Goal: Task Accomplishment & Management: Complete application form

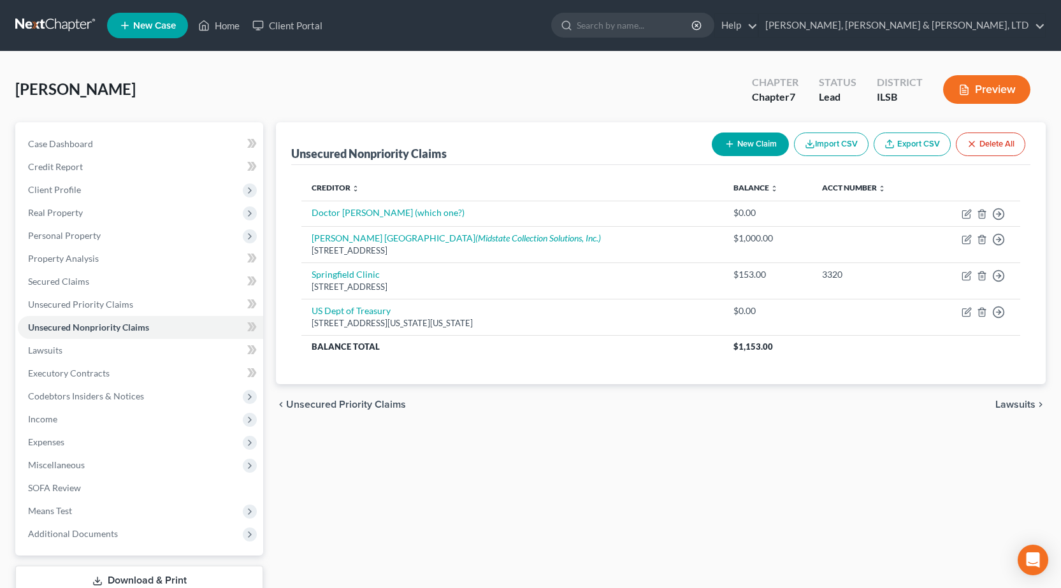
click at [61, 25] on link at bounding box center [56, 25] width 82 height 23
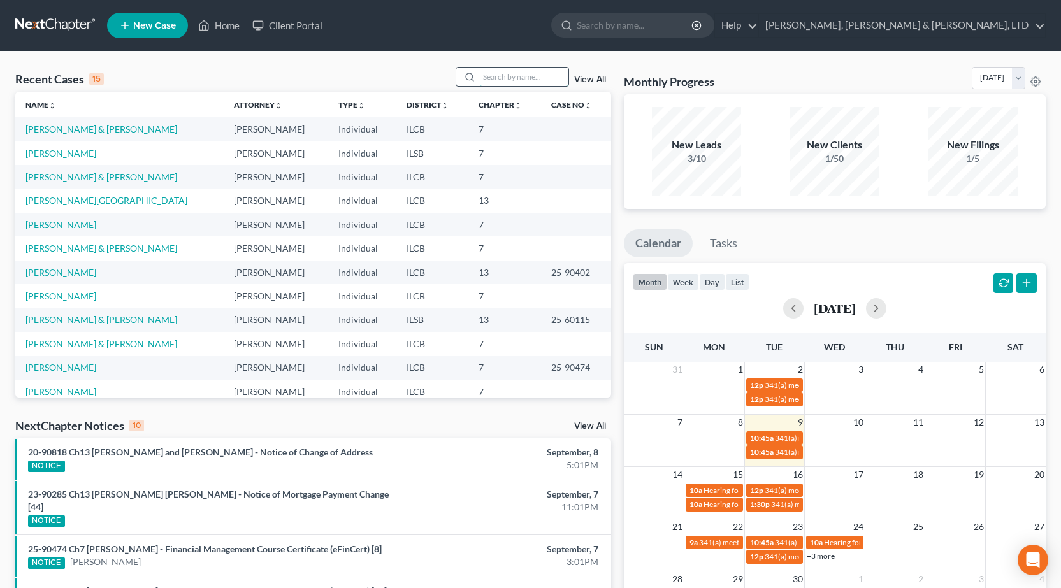
click at [502, 78] on input "search" at bounding box center [523, 77] width 89 height 18
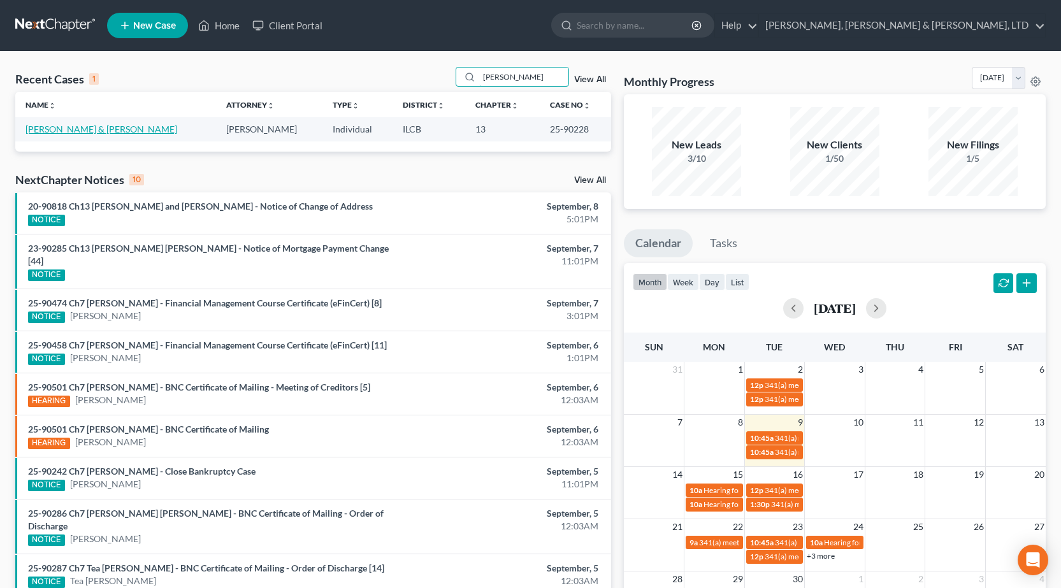
type input "[PERSON_NAME]"
click at [75, 132] on link "[PERSON_NAME] & [PERSON_NAME]" at bounding box center [101, 129] width 152 height 11
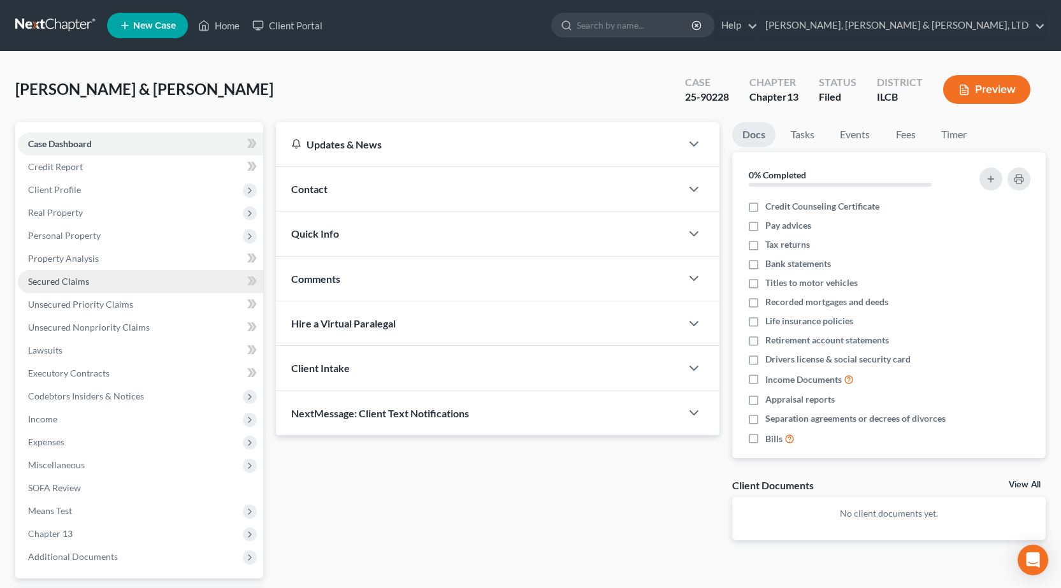
click at [69, 278] on span "Secured Claims" at bounding box center [58, 281] width 61 height 11
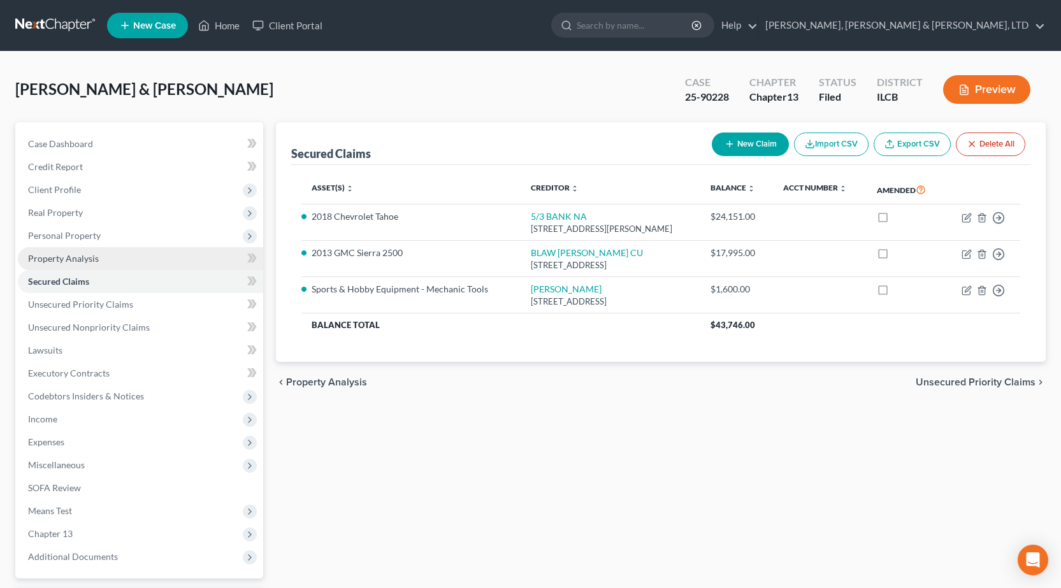
click at [66, 261] on span "Property Analysis" at bounding box center [63, 258] width 71 height 11
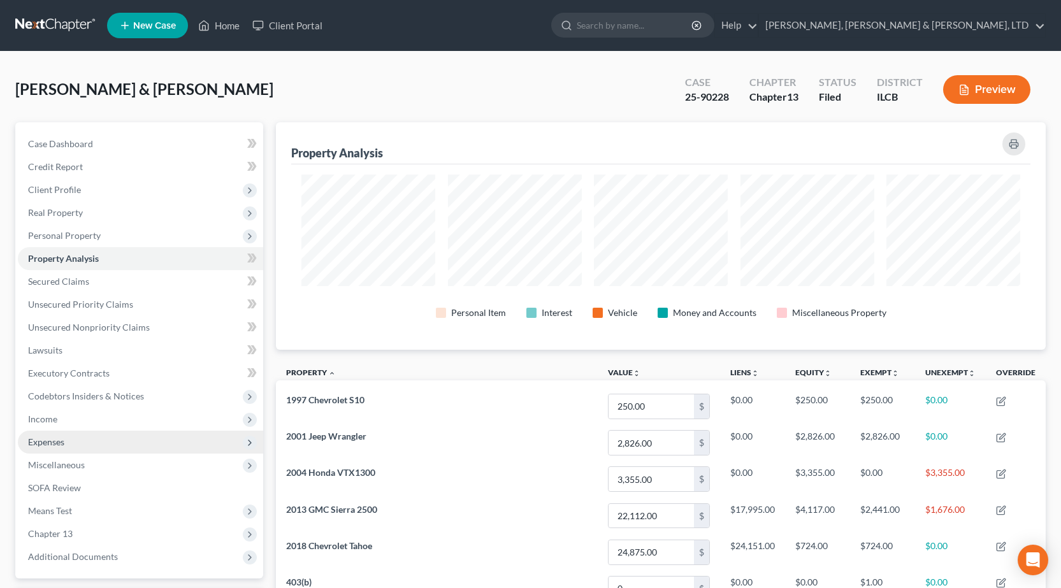
click at [54, 438] on span "Expenses" at bounding box center [46, 442] width 36 height 11
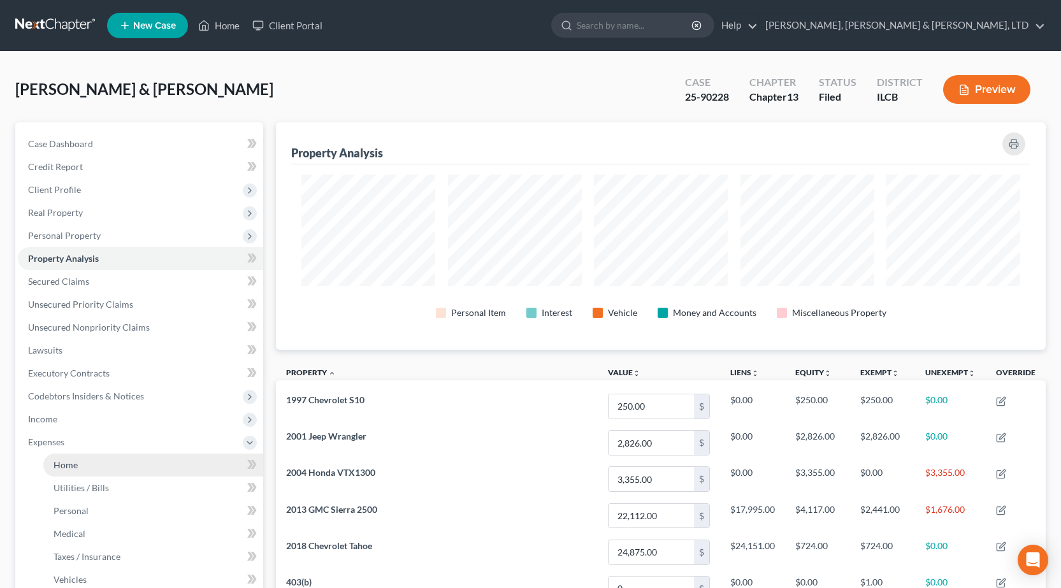
click at [80, 471] on link "Home" at bounding box center [153, 465] width 220 height 23
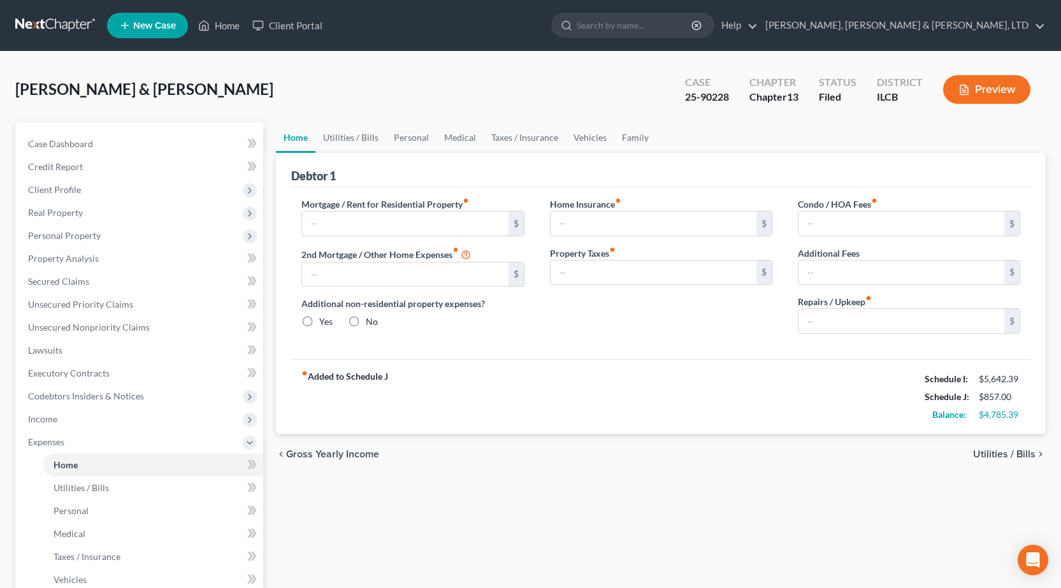
type input "0.00"
radio input "true"
type input "0.00"
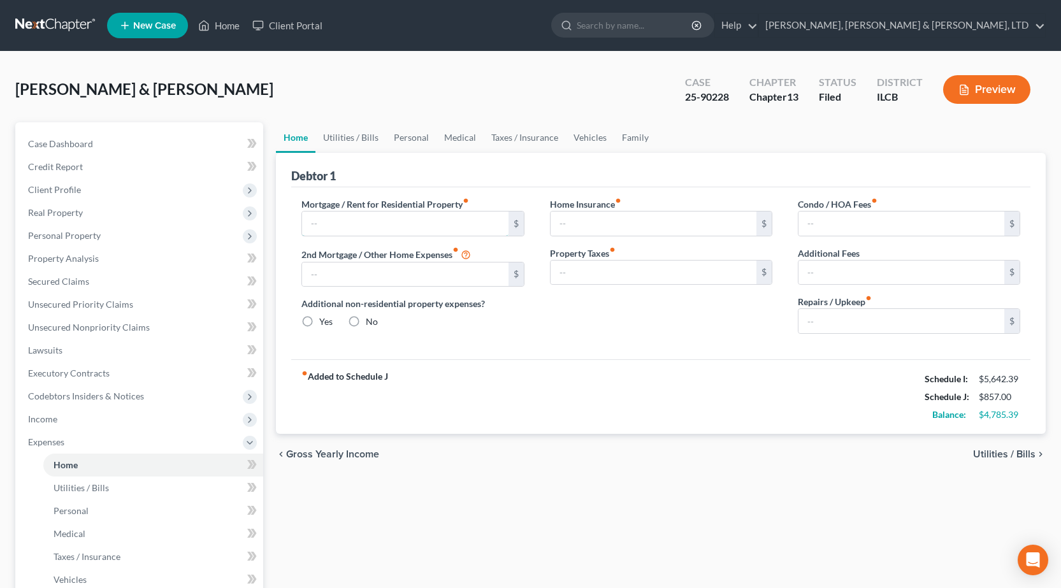
type input "0.00"
click at [358, 207] on div "Mortgage / Rent for Residential Property fiber_manual_record $" at bounding box center [412, 217] width 222 height 39
click at [364, 230] on input "text" at bounding box center [405, 224] width 206 height 24
click at [365, 229] on input "text" at bounding box center [405, 224] width 206 height 24
type input "1,300"
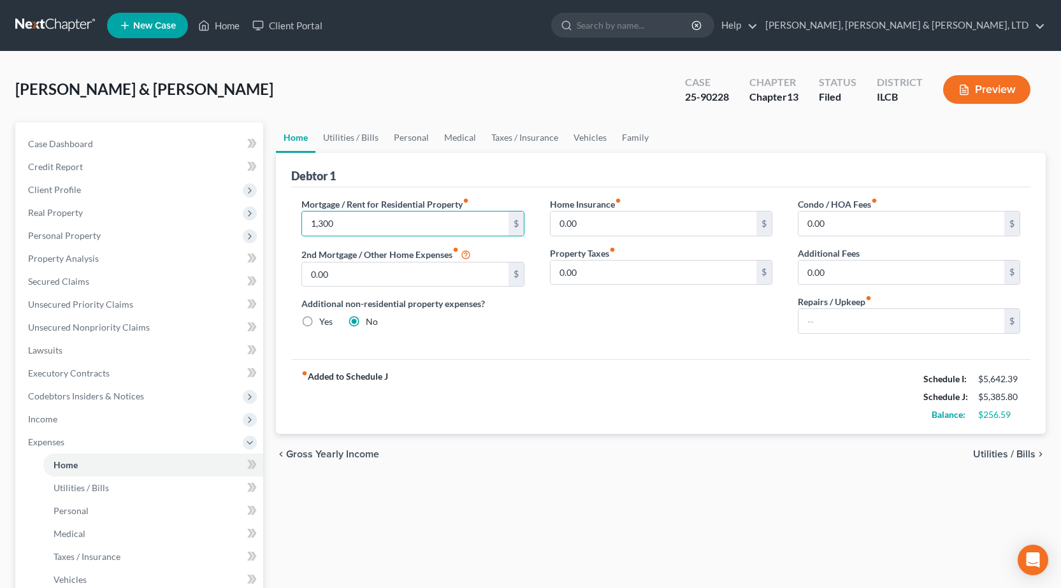
click at [465, 493] on div "Home Utilities / Bills Personal Medical Taxes / Insurance Vehicles Family Debto…" at bounding box center [661, 467] width 783 height 690
click at [336, 147] on link "Utilities / Bills" at bounding box center [350, 137] width 71 height 31
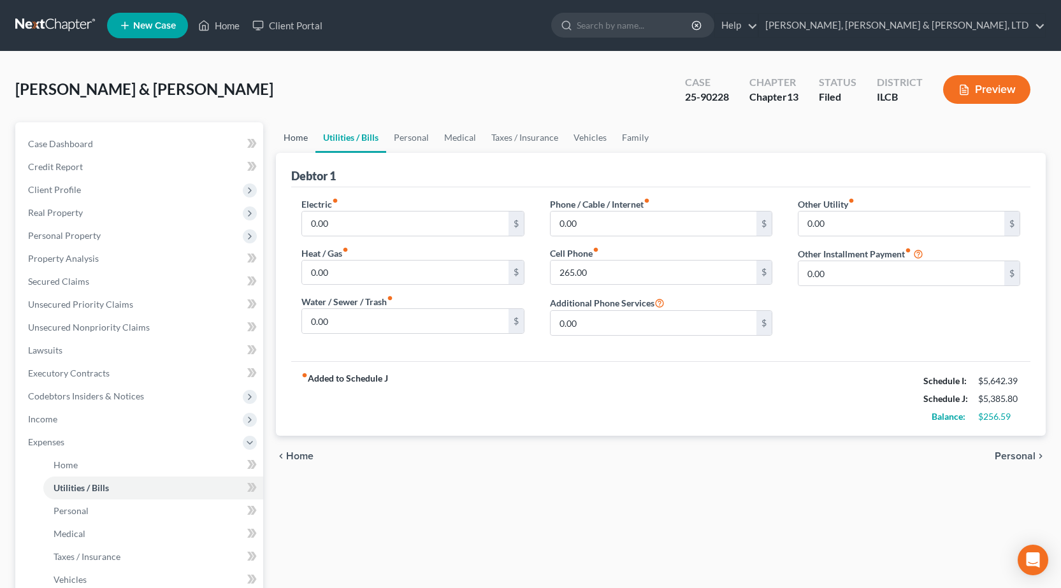
click at [298, 142] on link "Home" at bounding box center [296, 137] width 40 height 31
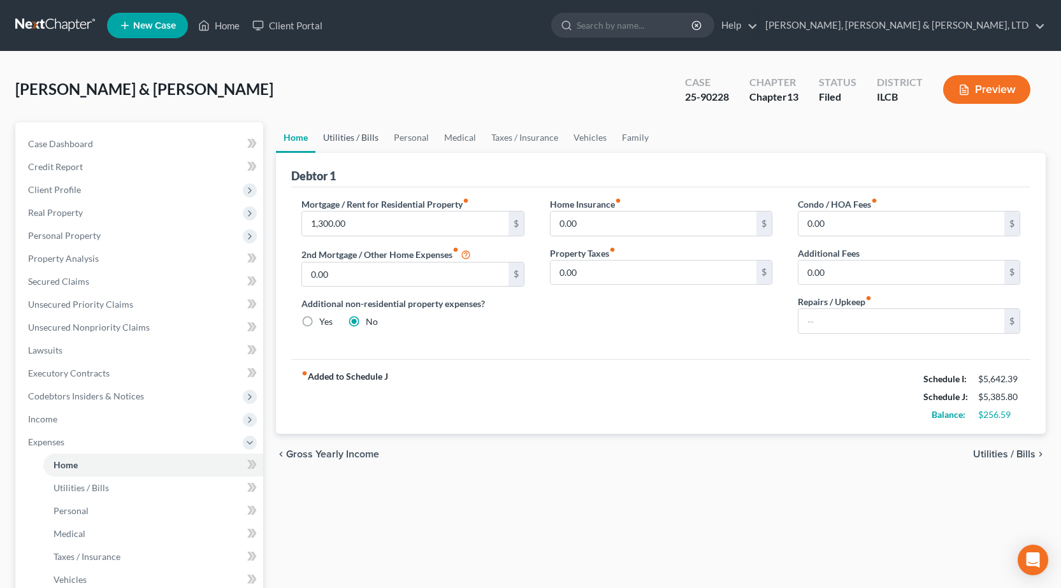
click at [338, 136] on link "Utilities / Bills" at bounding box center [350, 137] width 71 height 31
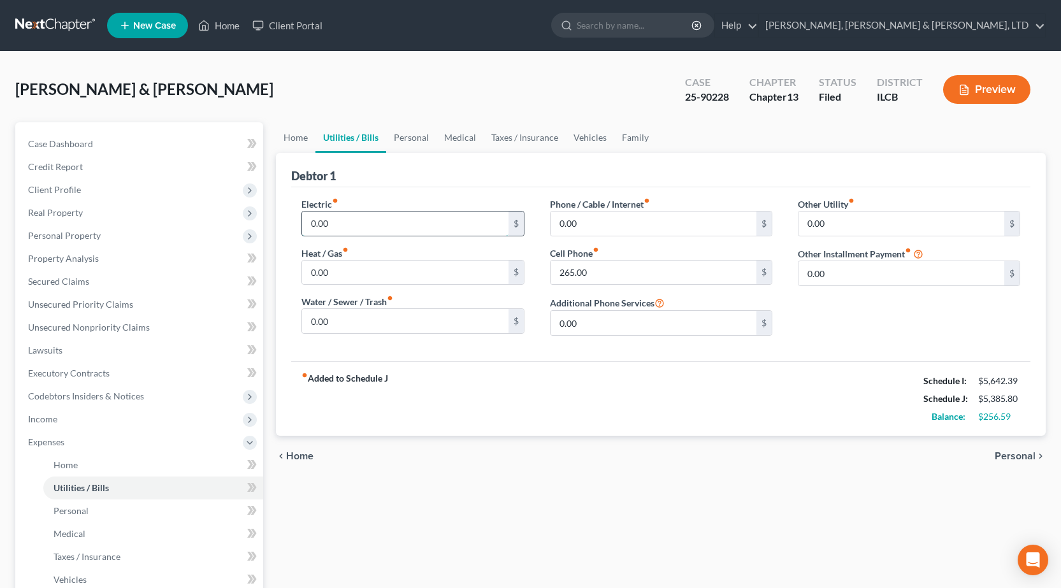
click at [369, 217] on input "0.00" at bounding box center [405, 224] width 206 height 24
click at [463, 168] on div "Debtor 1" at bounding box center [660, 170] width 739 height 34
click at [396, 219] on input "235" at bounding box center [405, 224] width 206 height 24
type input "250"
click at [612, 171] on div "Debtor 1" at bounding box center [660, 170] width 739 height 34
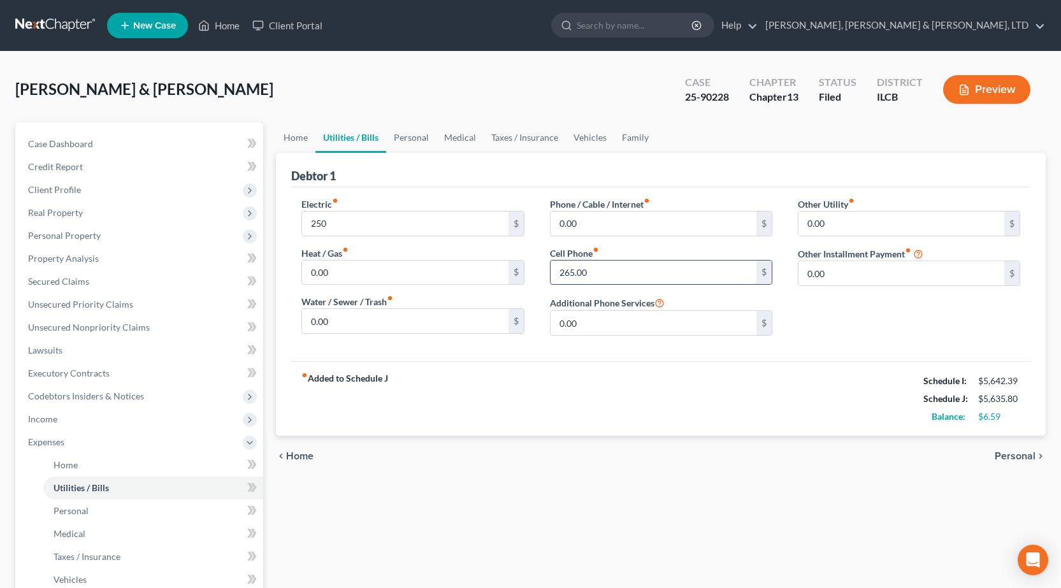
click at [636, 275] on input "265.00" at bounding box center [654, 273] width 206 height 24
type input "280"
click at [618, 229] on input "0.00" at bounding box center [654, 224] width 206 height 24
click at [686, 155] on div "Debtor 1" at bounding box center [660, 170] width 739 height 34
drag, startPoint x: 557, startPoint y: 203, endPoint x: 642, endPoint y: 205, distance: 84.8
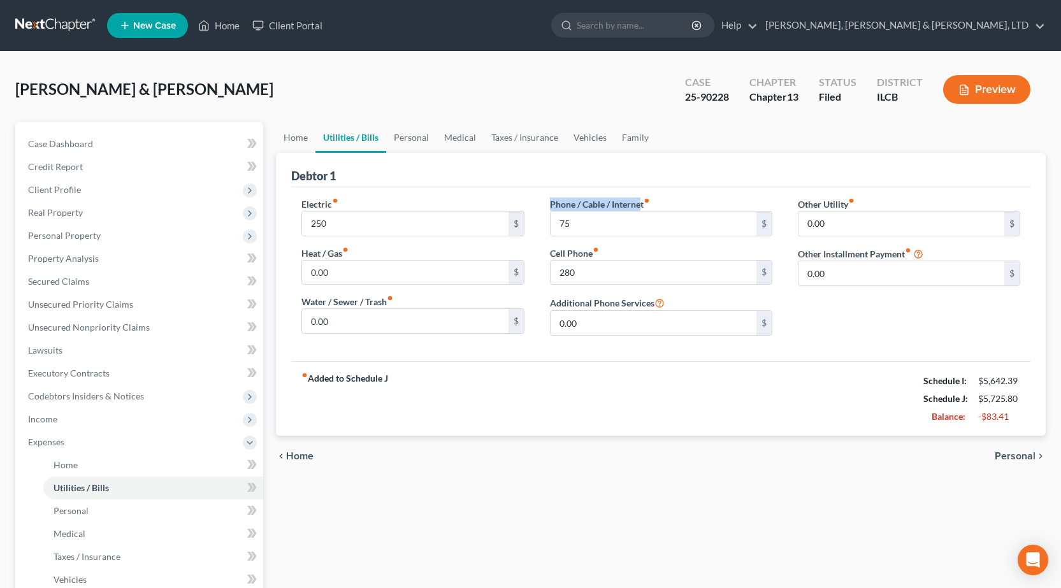
click at [642, 205] on label "Phone / Cable / Internet fiber_manual_record" at bounding box center [600, 204] width 100 height 13
click at [637, 183] on div "Debtor 1" at bounding box center [660, 170] width 739 height 34
click at [586, 225] on input "75" at bounding box center [654, 224] width 206 height 24
click at [589, 170] on div "Debtor 1" at bounding box center [660, 170] width 739 height 34
click at [591, 229] on input "75" at bounding box center [654, 224] width 206 height 24
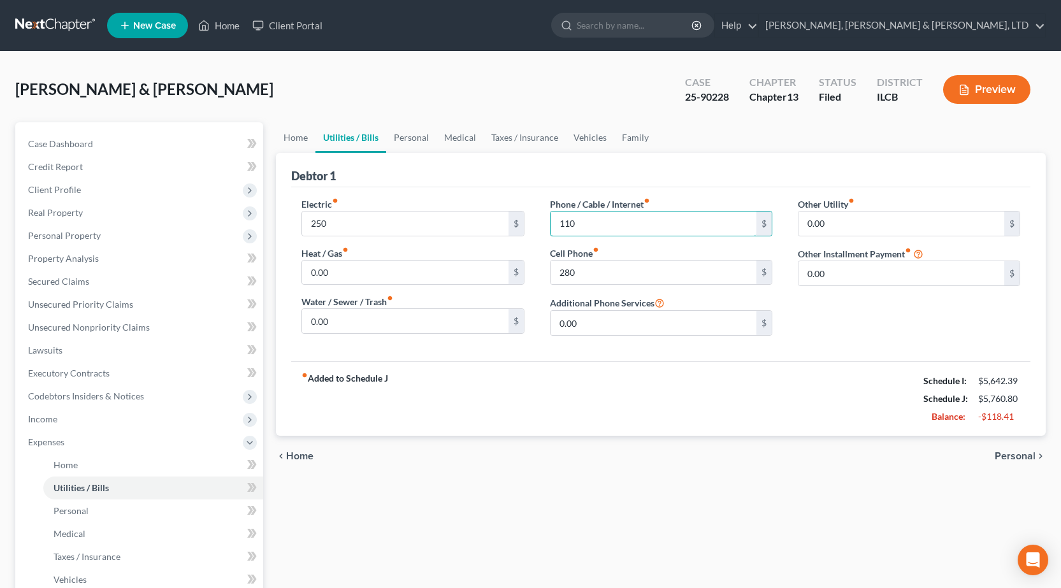
type input "110"
click at [708, 476] on div "chevron_left Home Personal chevron_right" at bounding box center [661, 456] width 770 height 41
click at [372, 315] on input "0.00" at bounding box center [405, 321] width 206 height 24
type input "3"
type input "62"
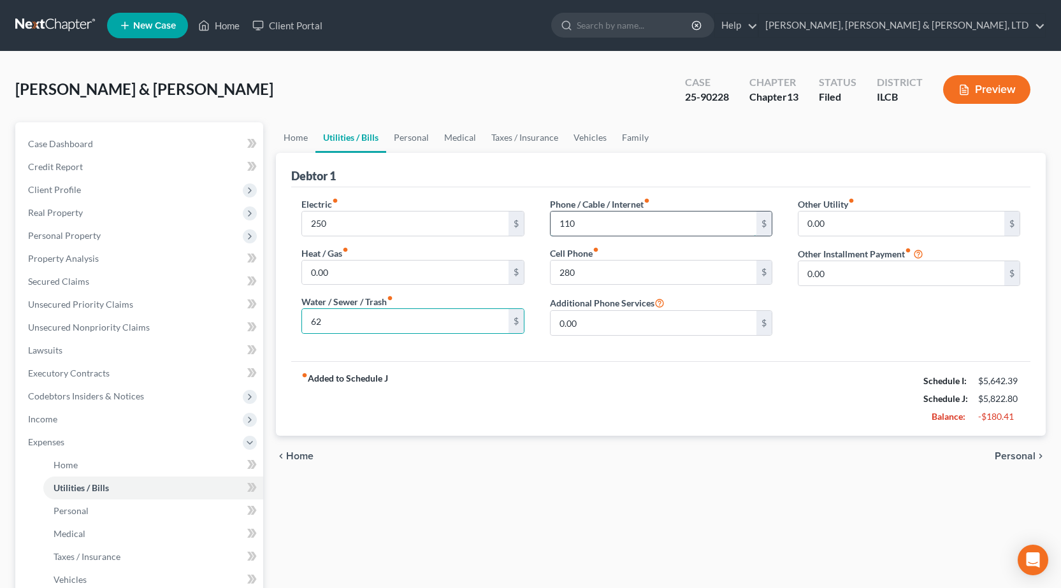
click at [596, 223] on input "110" at bounding box center [654, 224] width 206 height 24
click at [596, 222] on input "110" at bounding box center [654, 224] width 206 height 24
type input "125"
click at [530, 412] on div "fiber_manual_record Added to Schedule J Schedule I: $5,642.39 Schedule J: $5,83…" at bounding box center [660, 398] width 739 height 75
click at [406, 322] on input "62" at bounding box center [405, 321] width 206 height 24
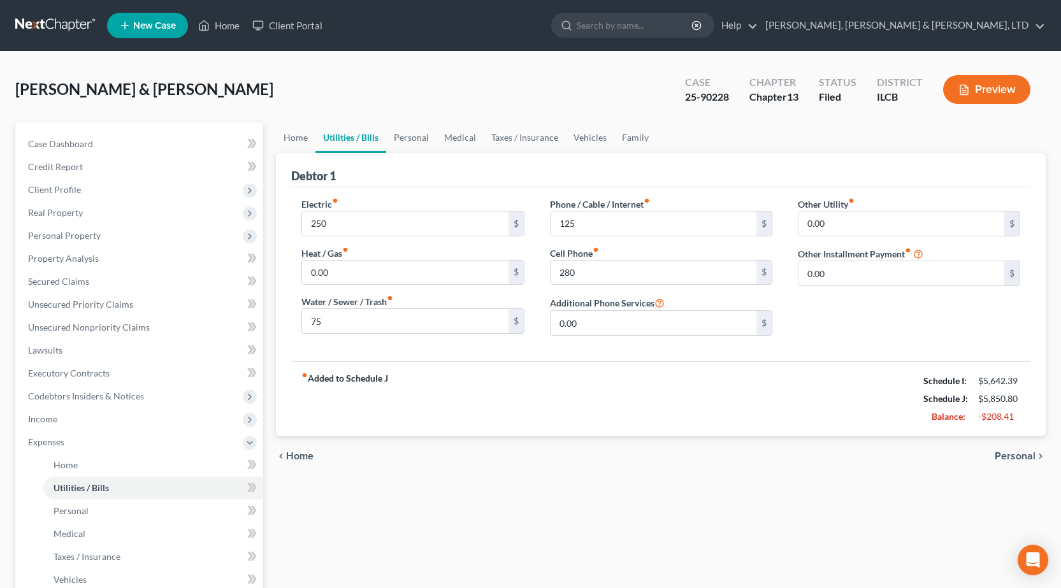
click at [614, 469] on div "chevron_left Home Personal chevron_right" at bounding box center [661, 456] width 770 height 41
click at [390, 328] on input "75" at bounding box center [405, 321] width 206 height 24
type input "100"
drag, startPoint x: 392, startPoint y: 485, endPoint x: 386, endPoint y: 455, distance: 30.6
click at [393, 484] on div "Home Utilities / Bills Personal Medical Taxes / Insurance Vehicles Family Debto…" at bounding box center [661, 467] width 783 height 690
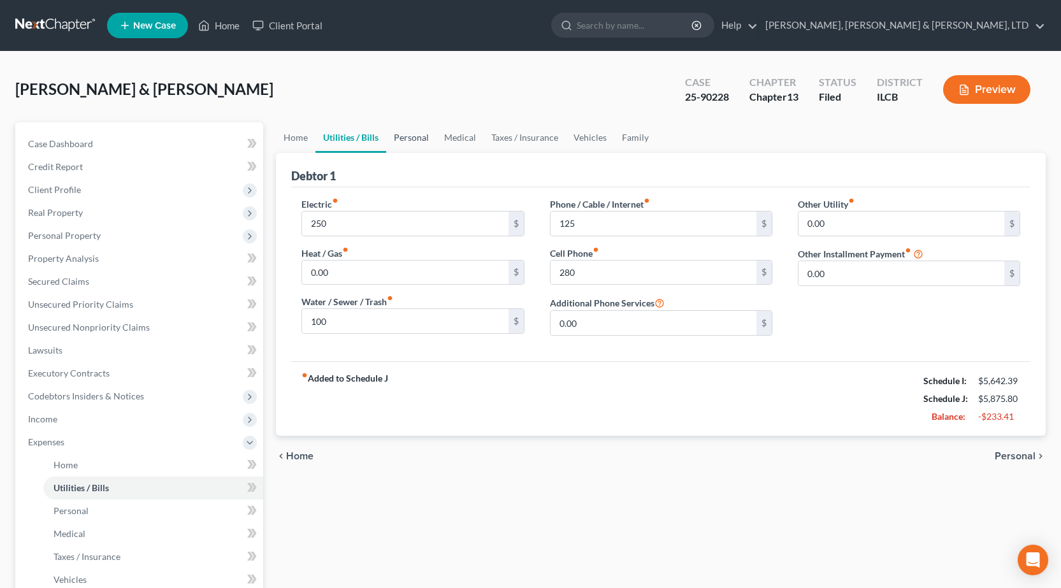
click at [415, 135] on link "Personal" at bounding box center [411, 137] width 50 height 31
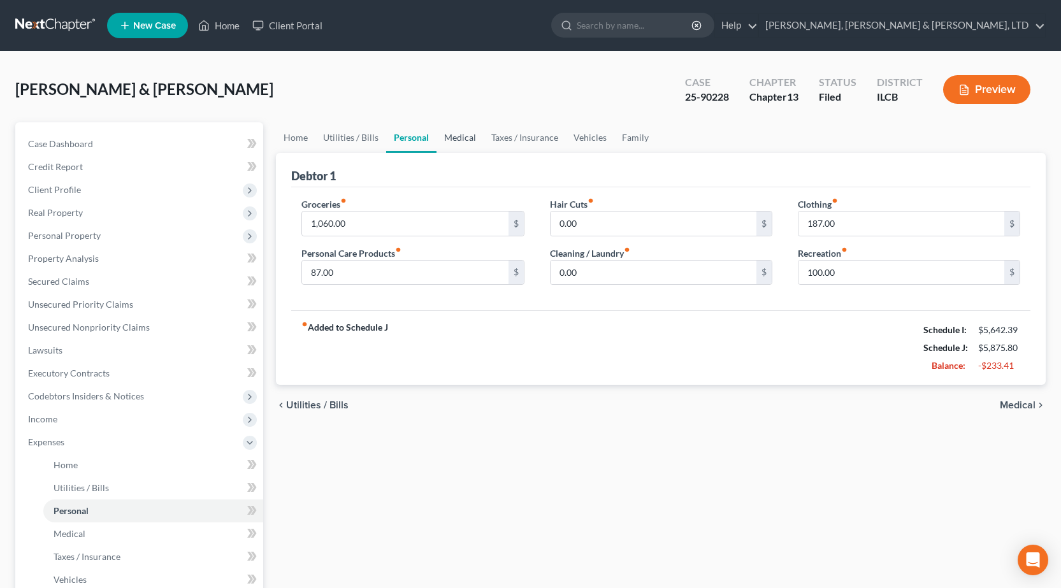
click at [458, 140] on link "Medical" at bounding box center [460, 137] width 47 height 31
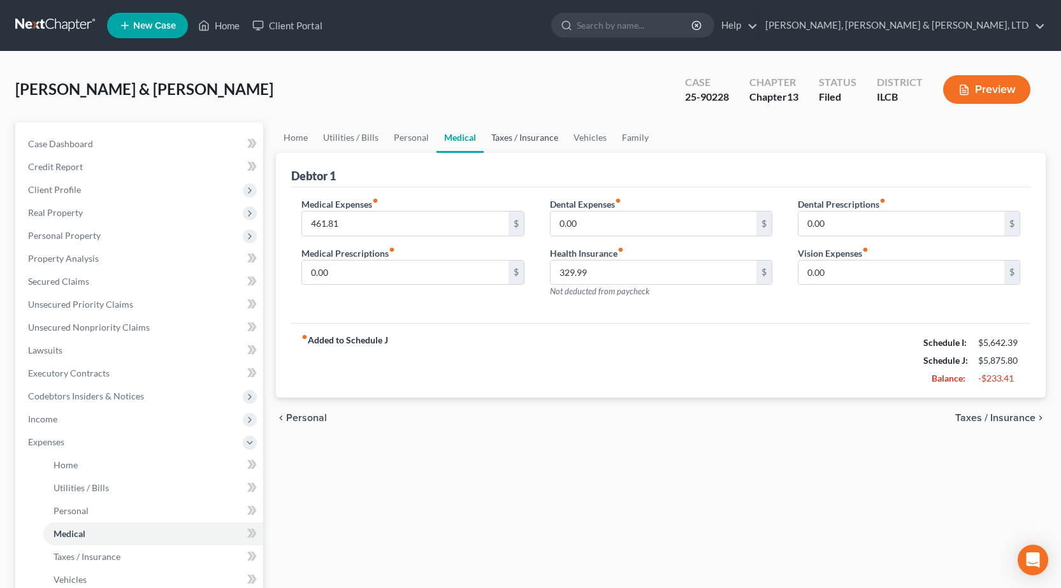
click at [514, 132] on link "Taxes / Insurance" at bounding box center [525, 137] width 82 height 31
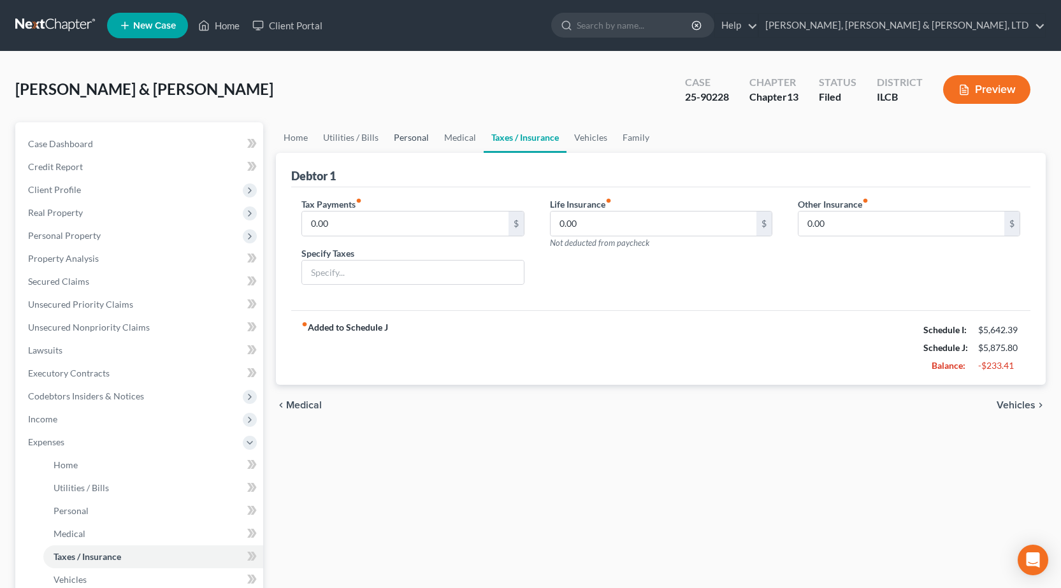
click at [417, 128] on link "Personal" at bounding box center [411, 137] width 50 height 31
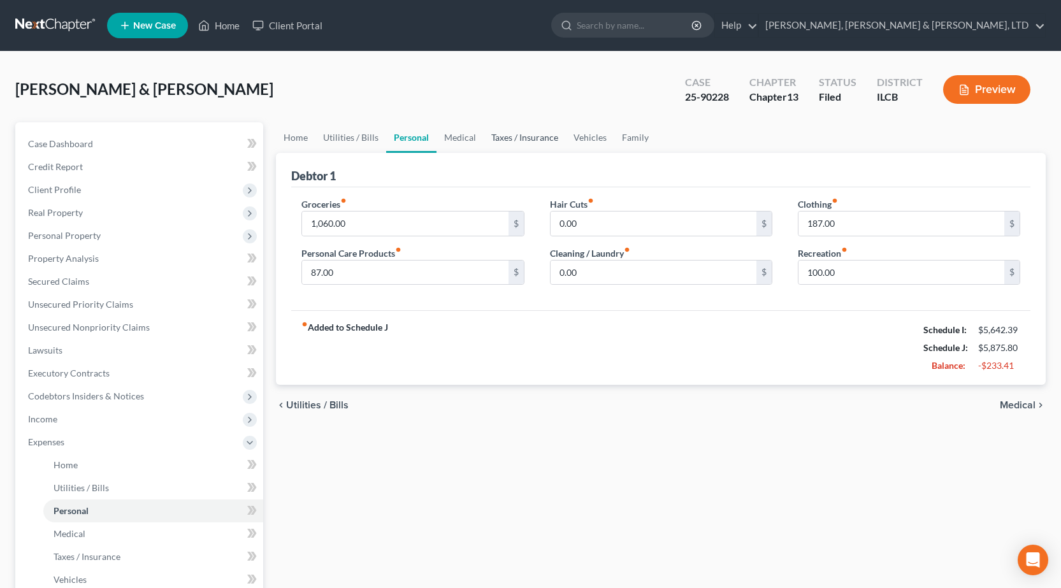
click at [523, 138] on link "Taxes / Insurance" at bounding box center [525, 137] width 82 height 31
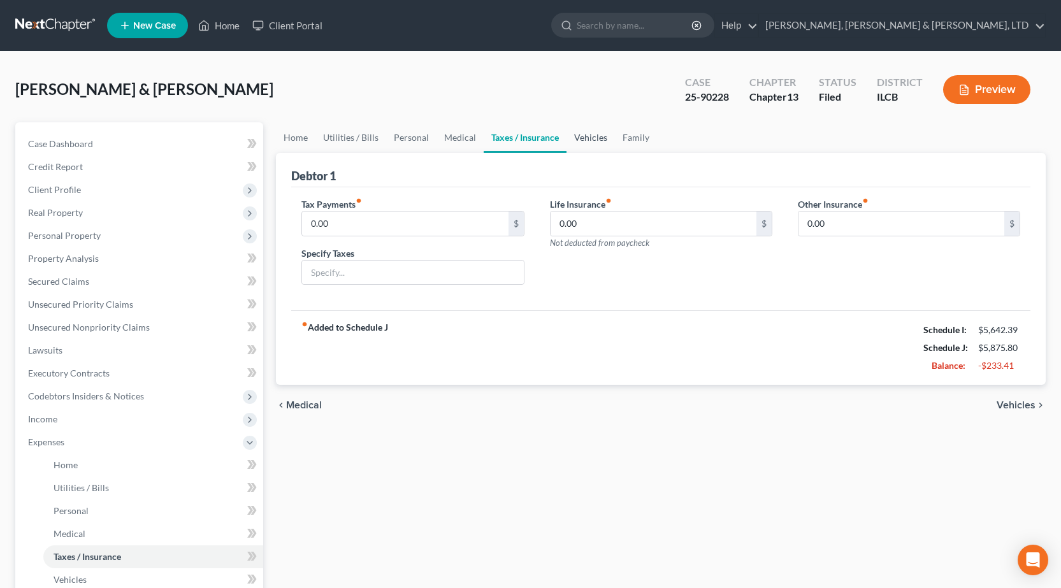
click at [588, 138] on link "Vehicles" at bounding box center [591, 137] width 48 height 31
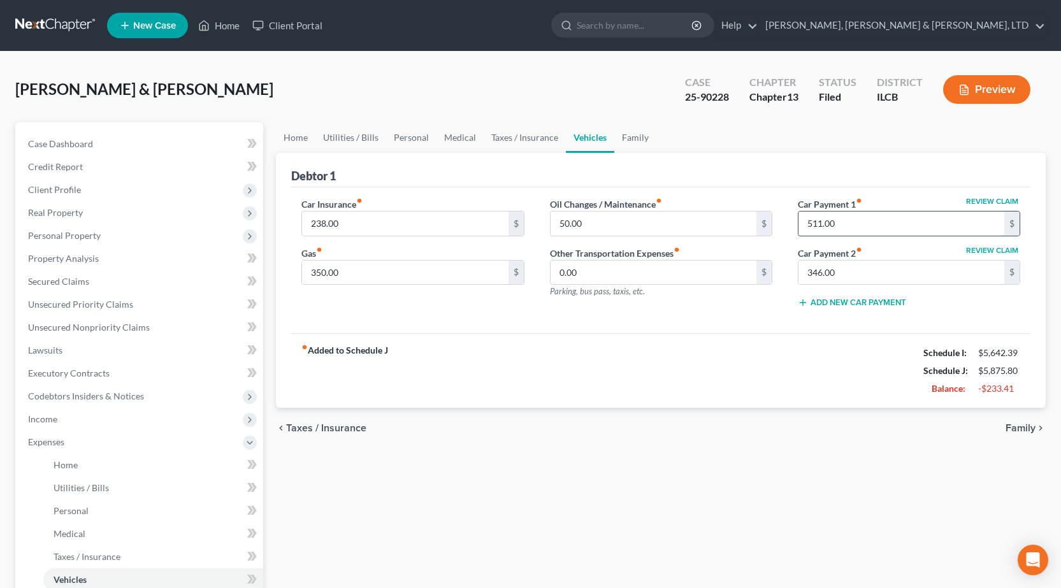
click at [881, 222] on input "511.00" at bounding box center [902, 224] width 206 height 24
click at [841, 277] on input "346.00" at bounding box center [902, 273] width 206 height 24
click at [642, 405] on div "fiber_manual_record Added to Schedule J Schedule I: $5,642.39 Schedule J: $5,36…" at bounding box center [660, 370] width 739 height 75
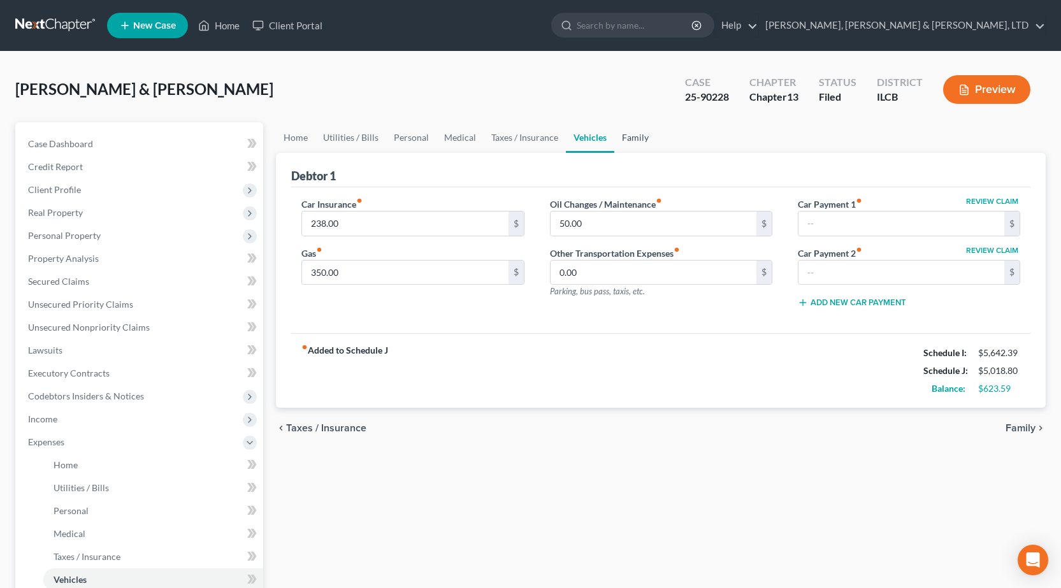
click at [635, 135] on link "Family" at bounding box center [635, 137] width 42 height 31
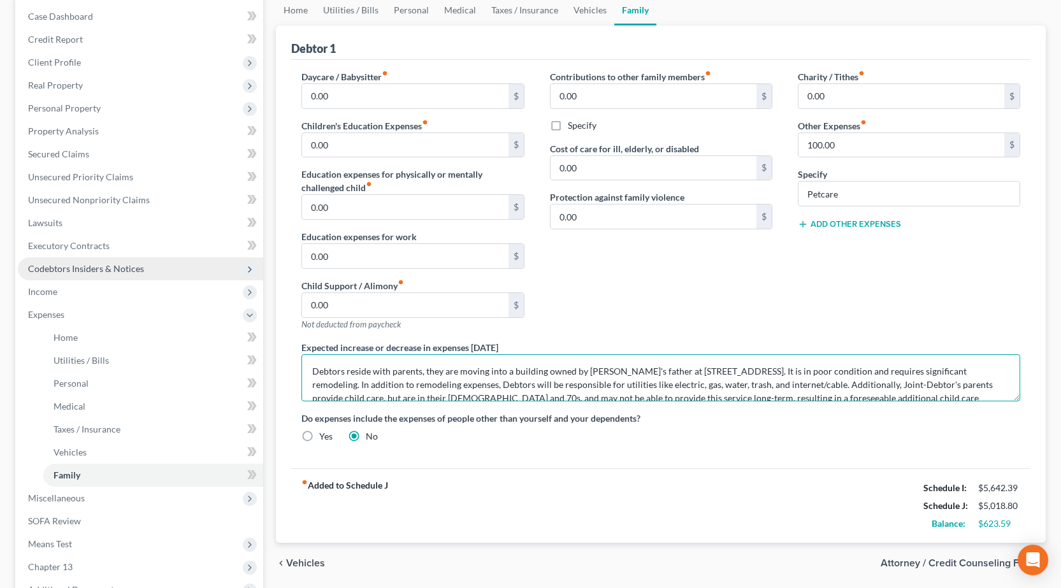
drag, startPoint x: 879, startPoint y: 386, endPoint x: 55, endPoint y: 268, distance: 833.1
click at [55, 268] on div "Petition Navigation Case Dashboard Payments Invoices Payments Payments Credit R…" at bounding box center [530, 340] width 1043 height 690
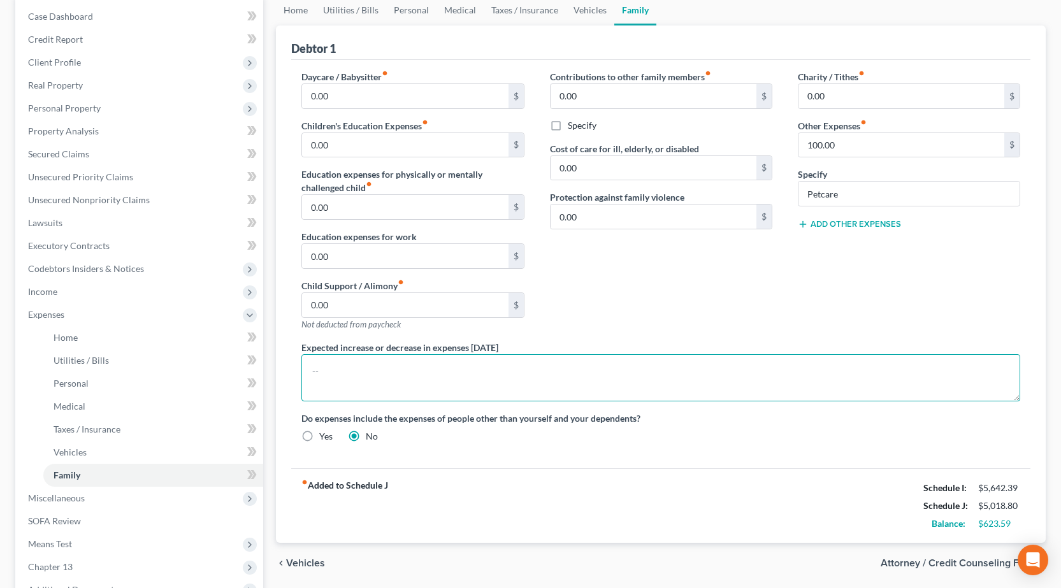
click at [630, 375] on textarea at bounding box center [660, 377] width 719 height 47
click at [649, 310] on div "Contributions to other family members fiber_manual_record 0.00 $ Specify Cost o…" at bounding box center [661, 205] width 248 height 271
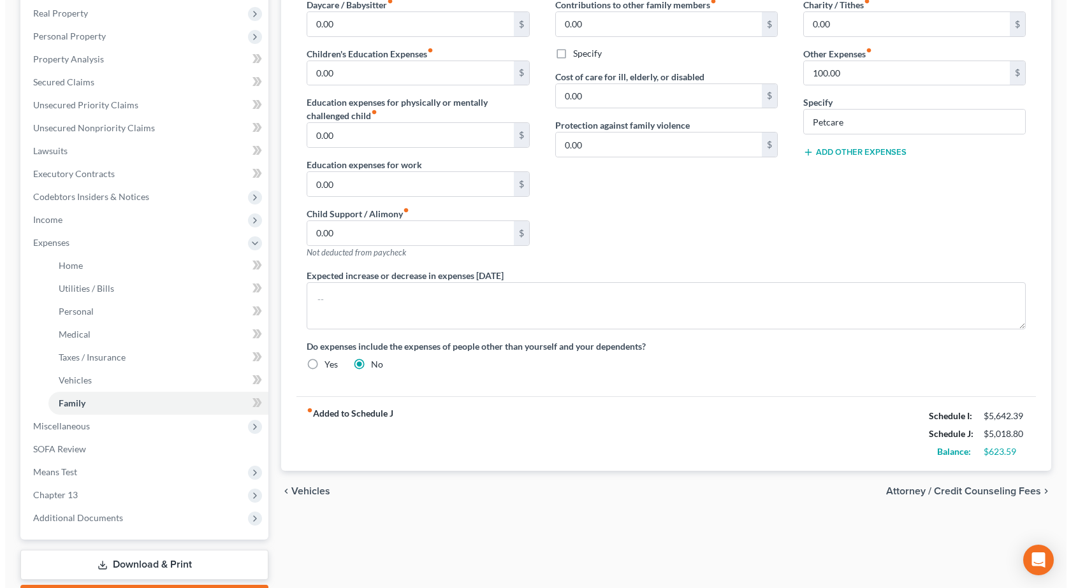
scroll to position [273, 0]
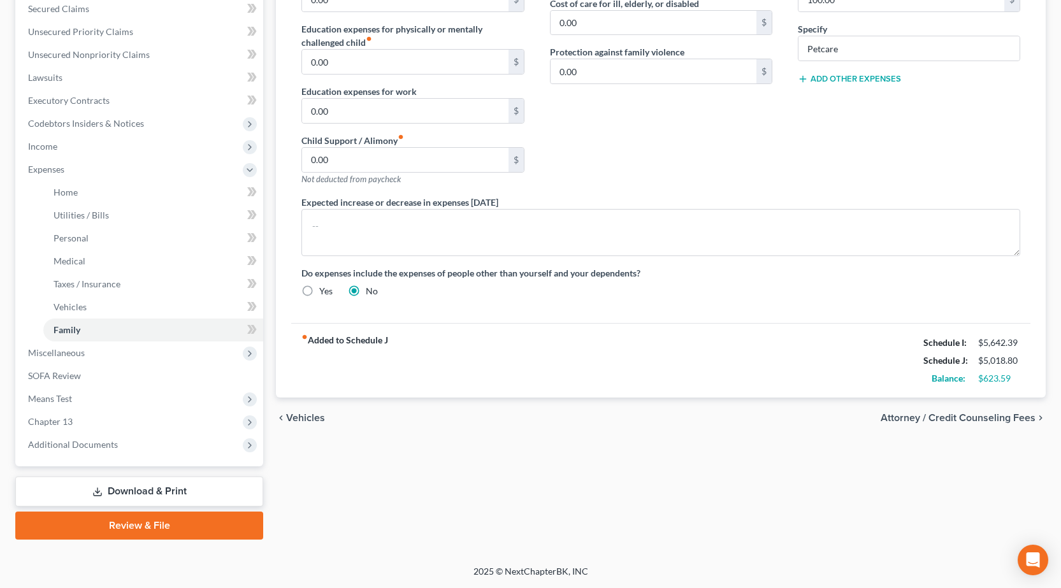
click at [177, 491] on link "Download & Print" at bounding box center [139, 492] width 248 height 30
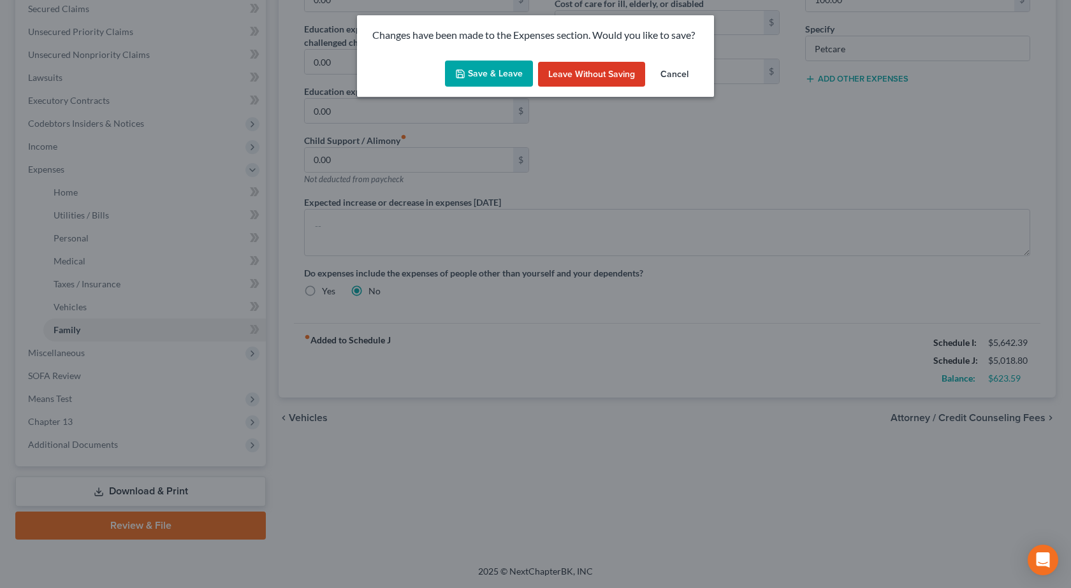
click at [497, 71] on button "Save & Leave" at bounding box center [489, 74] width 88 height 27
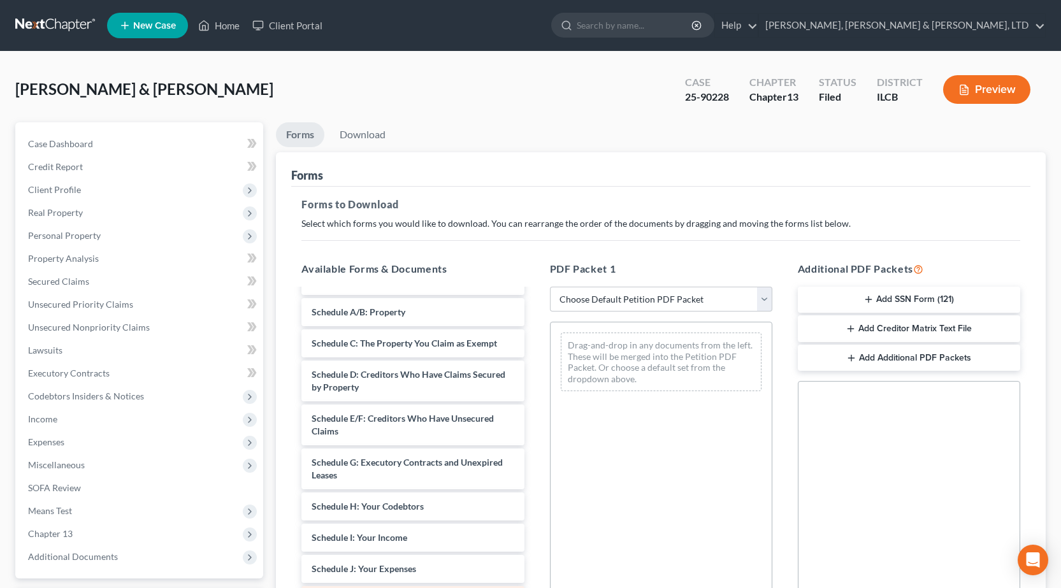
scroll to position [191, 0]
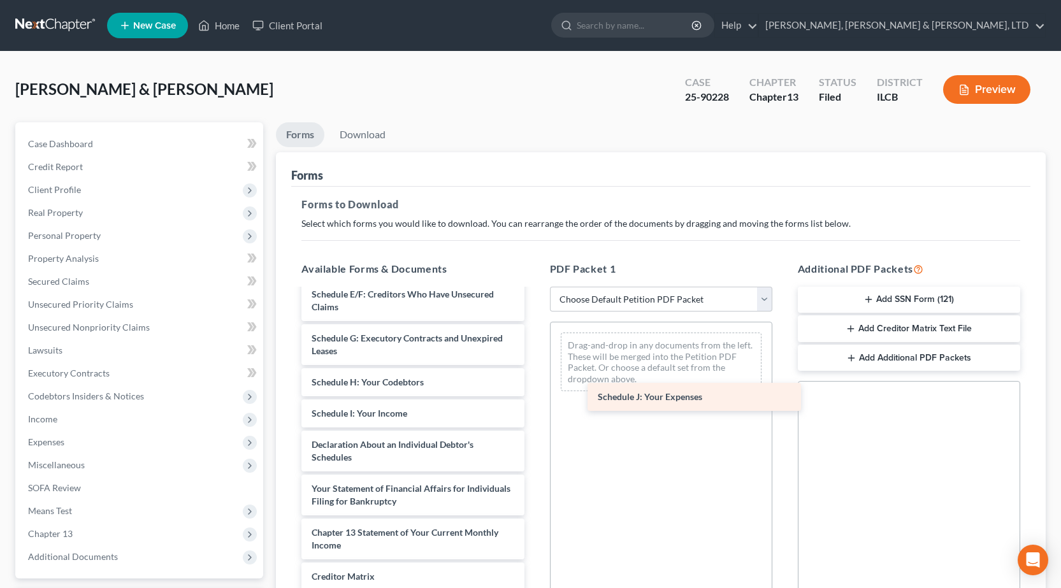
drag, startPoint x: 362, startPoint y: 443, endPoint x: 648, endPoint y: 395, distance: 290.1
click at [534, 395] on div "Schedule J: Your Expenses Voluntary Petition for Individuals Filing for Bankrup…" at bounding box center [412, 398] width 243 height 598
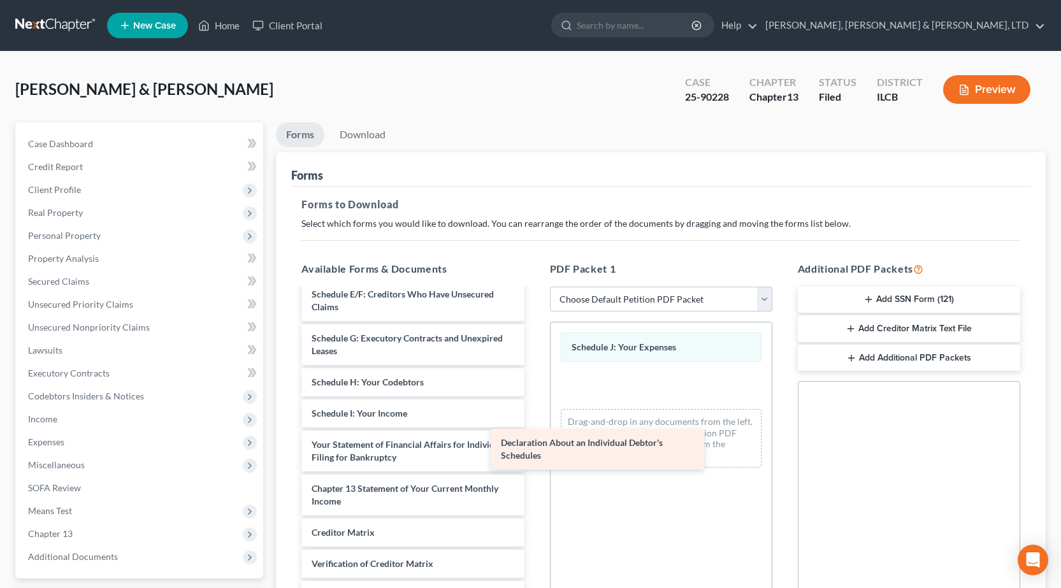
drag, startPoint x: 440, startPoint y: 453, endPoint x: 627, endPoint y: 451, distance: 187.4
click at [534, 451] on div "Declaration About an Individual Debtor's Schedules Voluntary Petition for Indiv…" at bounding box center [412, 376] width 243 height 554
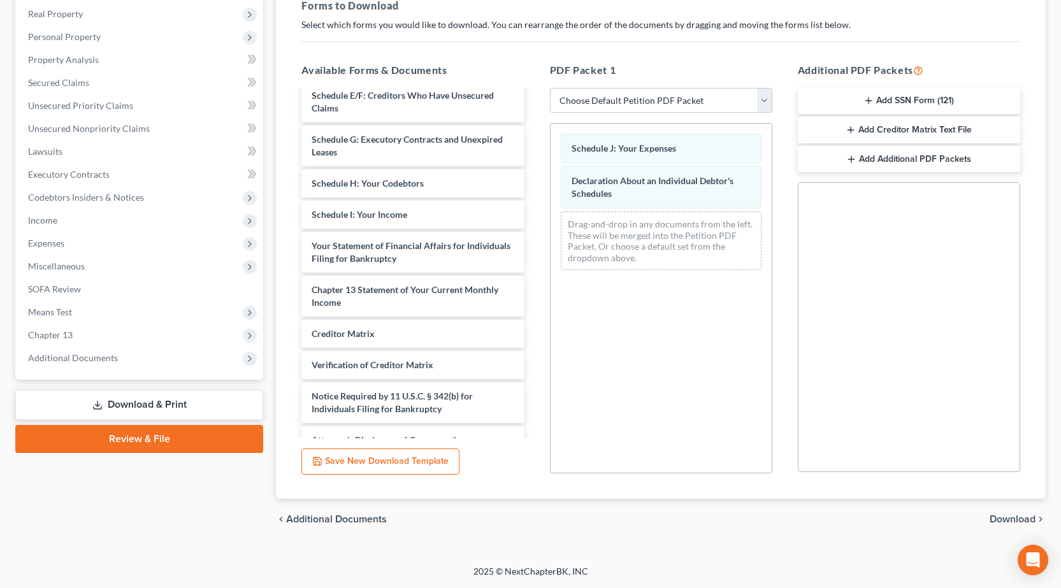
click at [1007, 519] on span "Download" at bounding box center [1013, 519] width 46 height 10
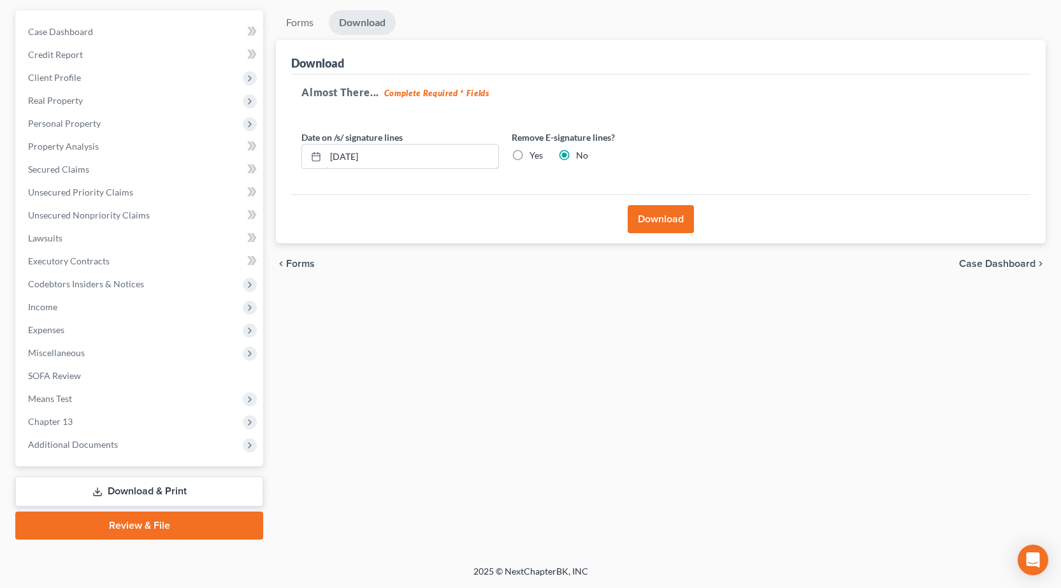
drag, startPoint x: 440, startPoint y: 161, endPoint x: 0, endPoint y: 105, distance: 443.8
click at [0, 105] on div "[PERSON_NAME] & [PERSON_NAME] Upgraded Case 25-90228 Chapter Chapter 13 Status …" at bounding box center [530, 252] width 1061 height 626
click at [530, 157] on label "Yes" at bounding box center [536, 155] width 13 height 13
click at [535, 157] on input "Yes" at bounding box center [539, 153] width 8 height 8
radio input "true"
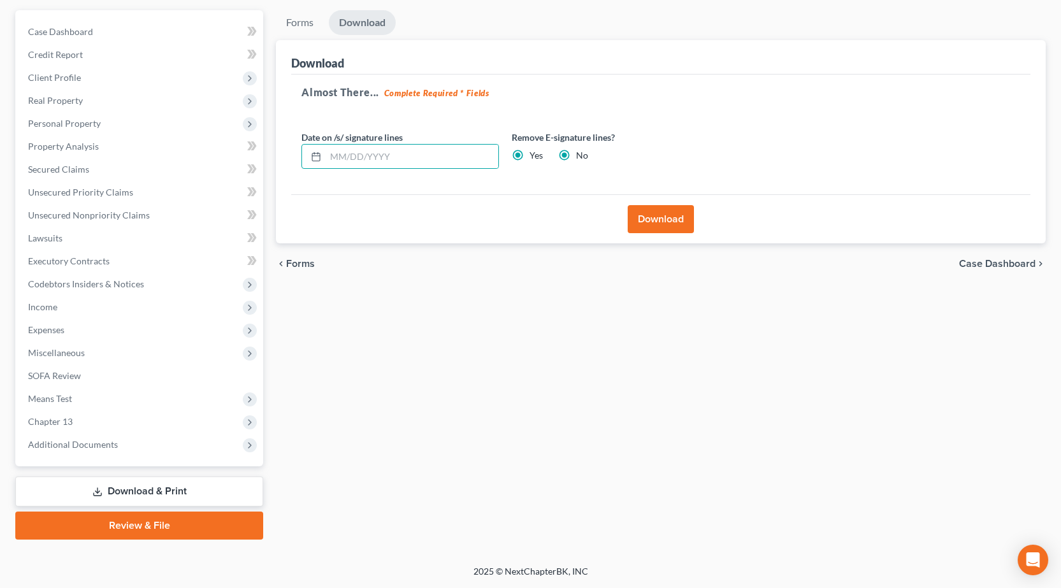
radio input "false"
click at [670, 209] on button "Download" at bounding box center [661, 219] width 66 height 28
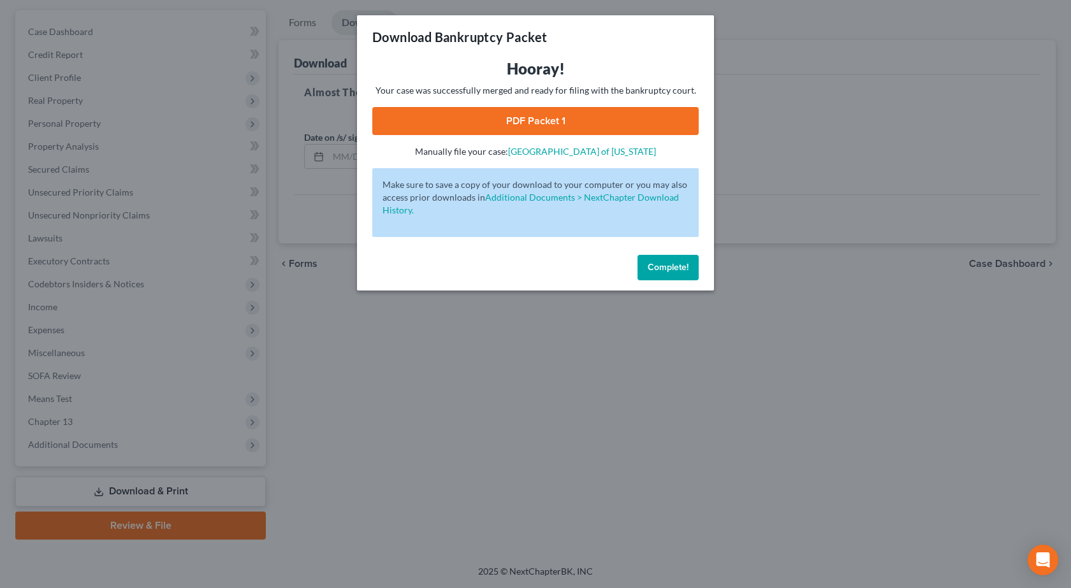
click at [558, 117] on link "PDF Packet 1" at bounding box center [535, 121] width 326 height 28
